Goal: Information Seeking & Learning: Learn about a topic

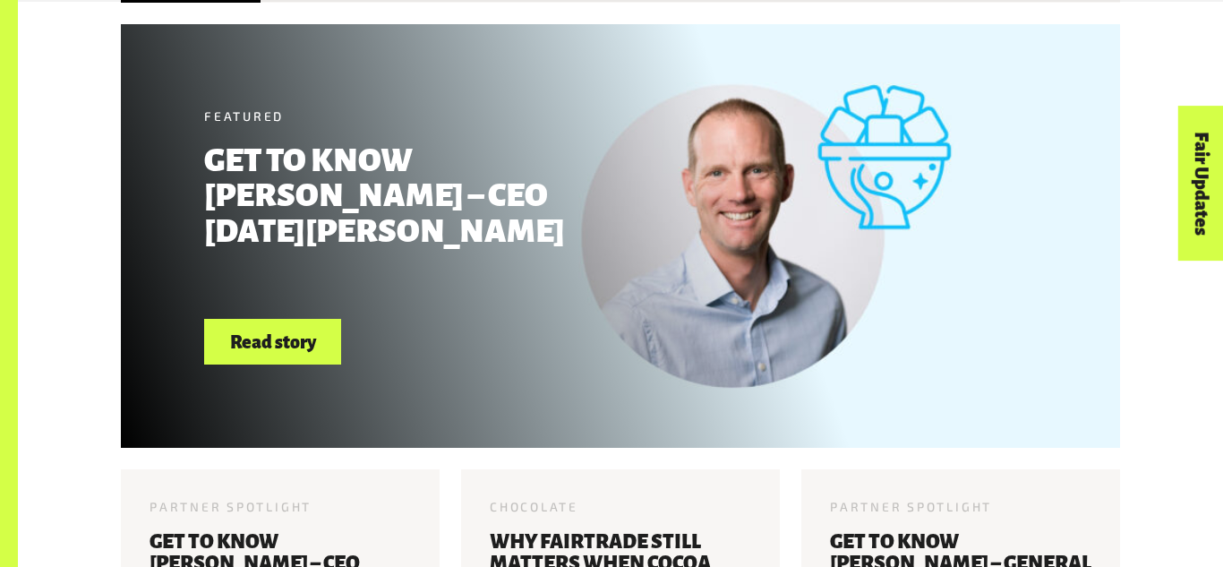
scroll to position [682, 0]
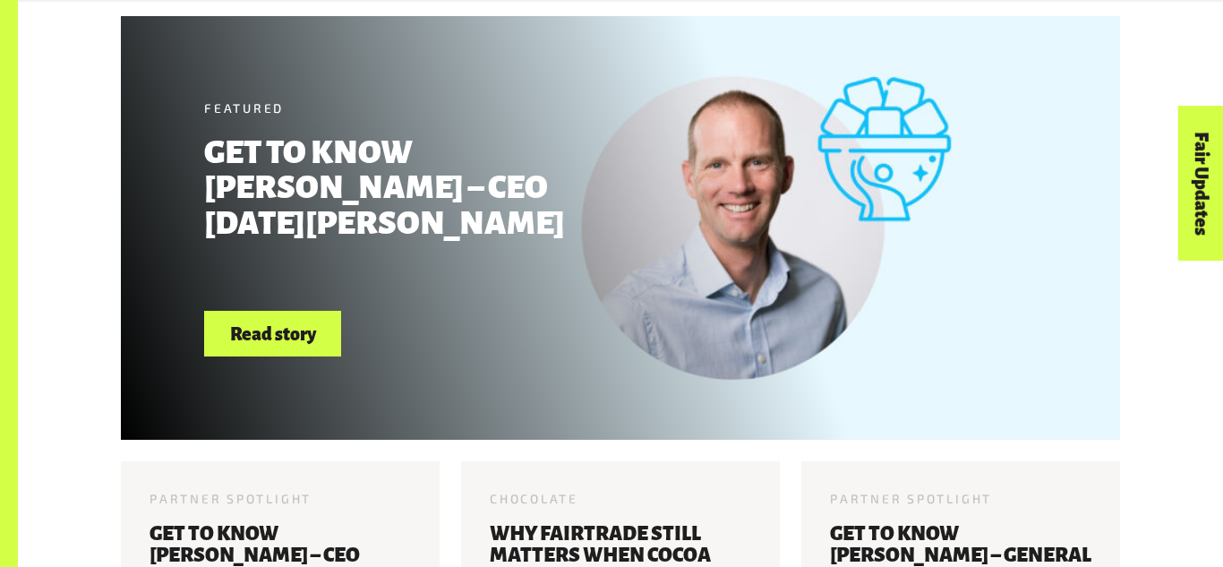
click at [308, 321] on link "Read story" at bounding box center [272, 334] width 137 height 46
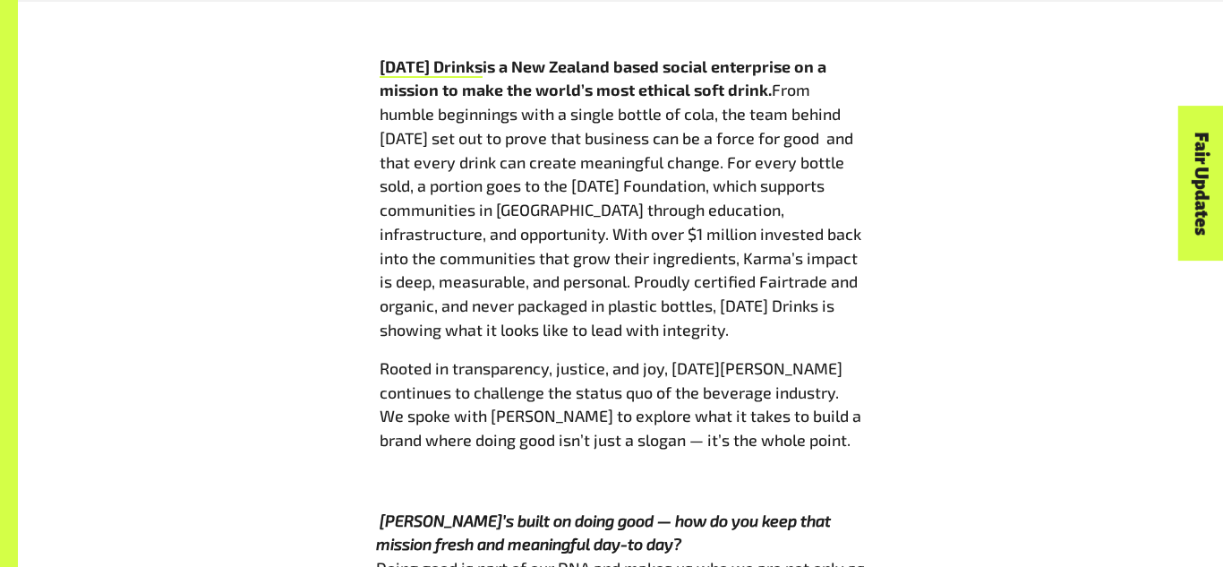
scroll to position [917, 0]
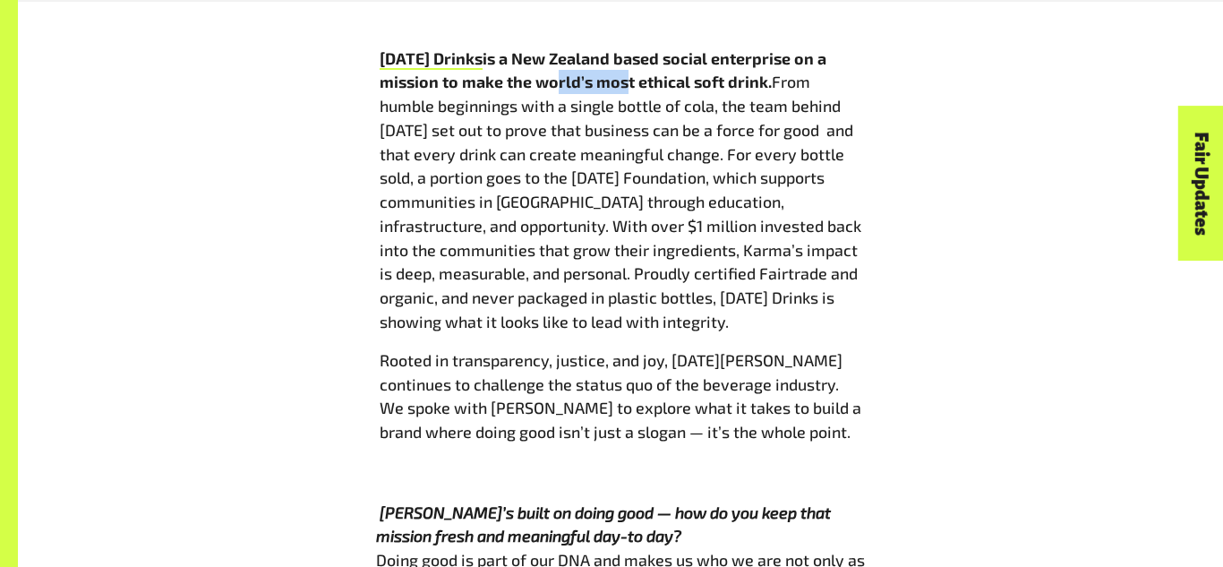
drag, startPoint x: 617, startPoint y: 84, endPoint x: 543, endPoint y: 76, distance: 74.8
click at [543, 76] on b "[DATE] Drinks is a New Zealand based social enterprise on a mission to make the…" at bounding box center [603, 70] width 447 height 44
drag, startPoint x: 695, startPoint y: 86, endPoint x: 509, endPoint y: 74, distance: 186.7
click at [509, 74] on b "[DATE] Drinks is a New Zealand based social enterprise on a mission to make the…" at bounding box center [603, 70] width 447 height 44
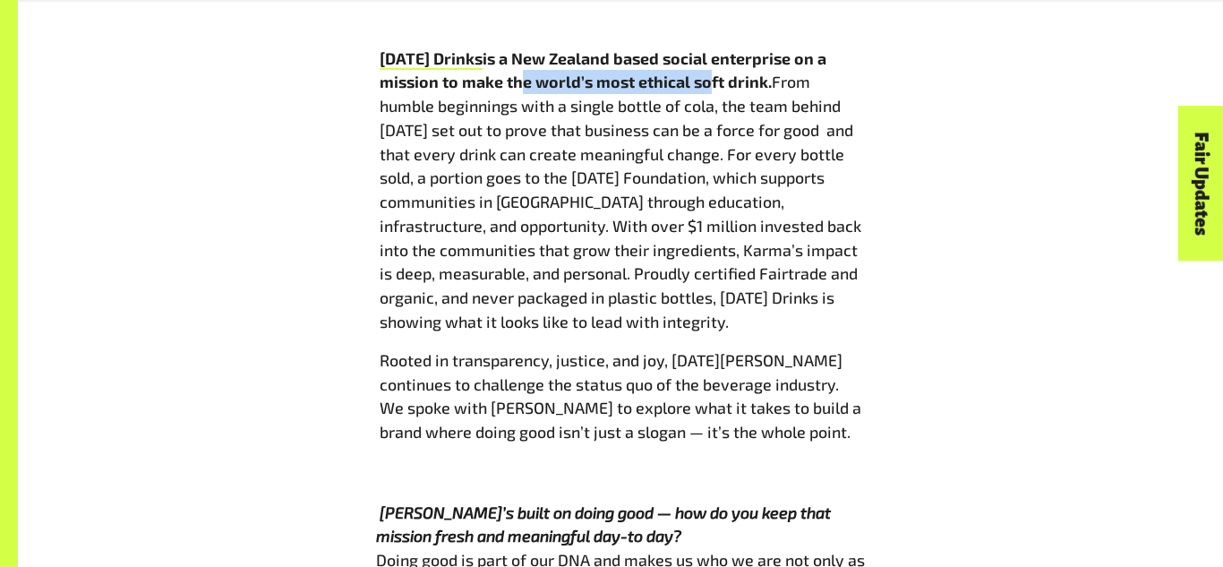
click at [546, 76] on b "[DATE] Drinks is a New Zealand based social enterprise on a mission to make the…" at bounding box center [603, 70] width 447 height 44
drag, startPoint x: 721, startPoint y: 38, endPoint x: 770, endPoint y: 146, distance: 119.0
click at [770, 146] on p "[DATE] Drinks is a New Zealand based social enterprise on a mission to make the…" at bounding box center [621, 190] width 482 height 287
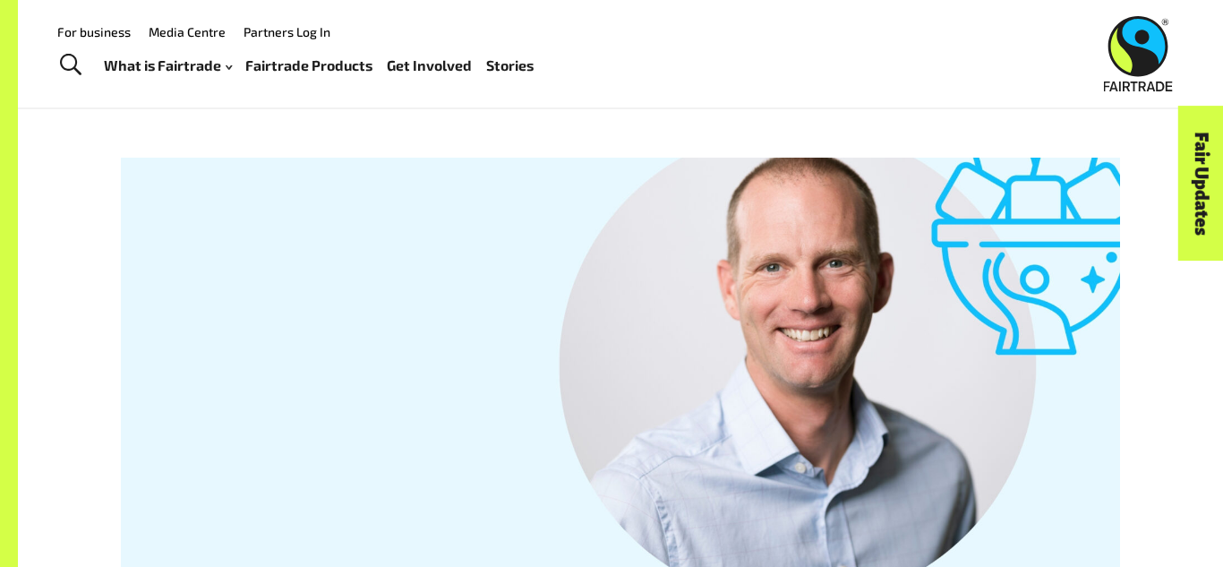
scroll to position [0, 0]
